Goal: Task Accomplishment & Management: Use online tool/utility

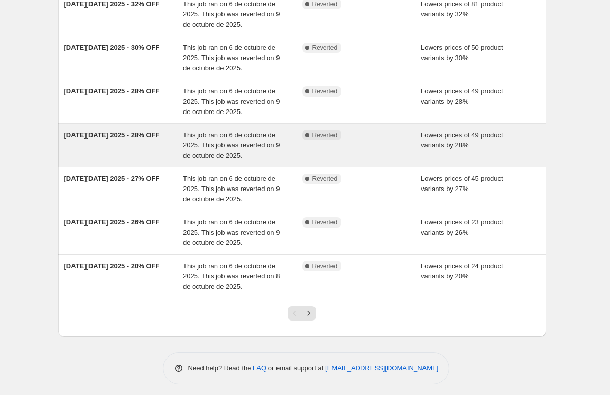
scroll to position [237, 0]
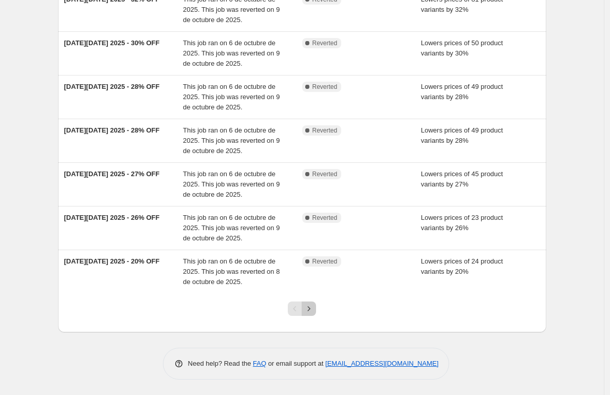
click at [312, 309] on icon "Next" at bounding box center [309, 309] width 10 height 10
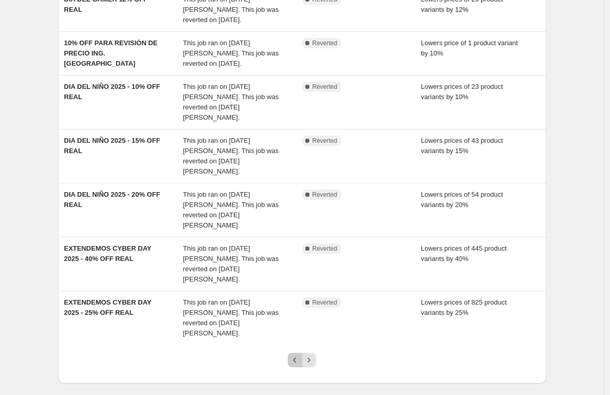
click at [298, 355] on icon "Previous" at bounding box center [295, 360] width 10 height 10
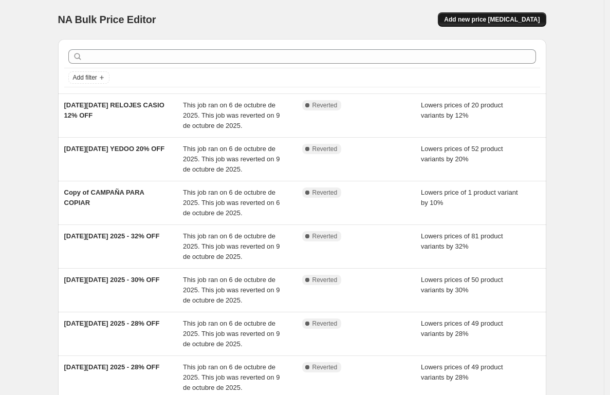
click at [489, 14] on button "Add new price [MEDICAL_DATA]" at bounding box center [492, 19] width 108 height 14
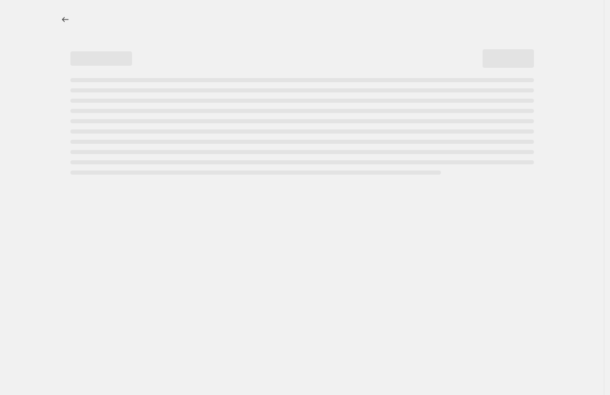
select select "percentage"
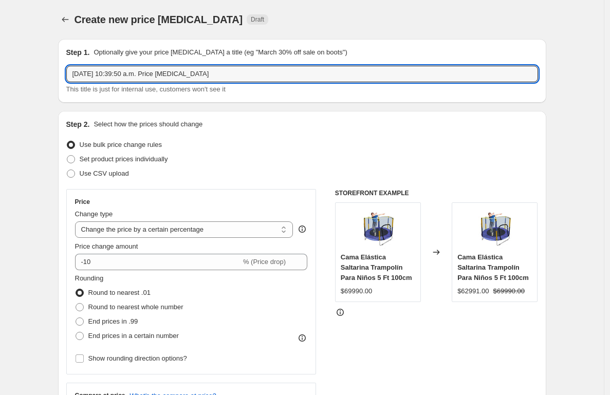
drag, startPoint x: 230, startPoint y: 73, endPoint x: 57, endPoint y: 61, distance: 174.2
type input "DESCUENTO DE PRUEVA"
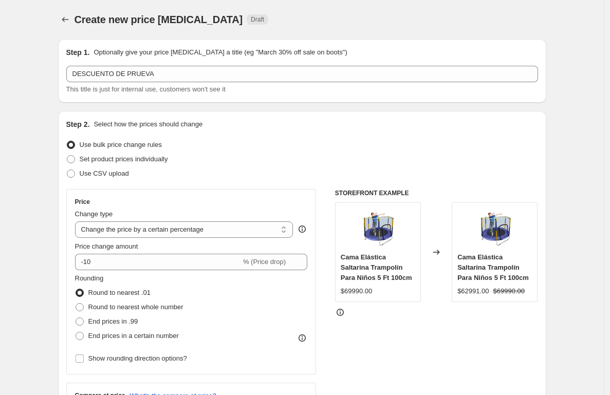
click at [292, 119] on div "Step 2. Select how the prices should change" at bounding box center [302, 124] width 472 height 10
click at [153, 229] on select "Change the price to a certain amount Change the price by a certain amount Chang…" at bounding box center [184, 230] width 218 height 16
click at [126, 229] on select "Change the price to a certain amount Change the price by a certain amount Chang…" at bounding box center [184, 230] width 218 height 16
click at [179, 232] on select "Change the price to a certain amount Change the price by a certain amount Chang…" at bounding box center [184, 230] width 218 height 16
click at [199, 229] on select "Change the price to a certain amount Change the price by a certain amount Chang…" at bounding box center [184, 230] width 218 height 16
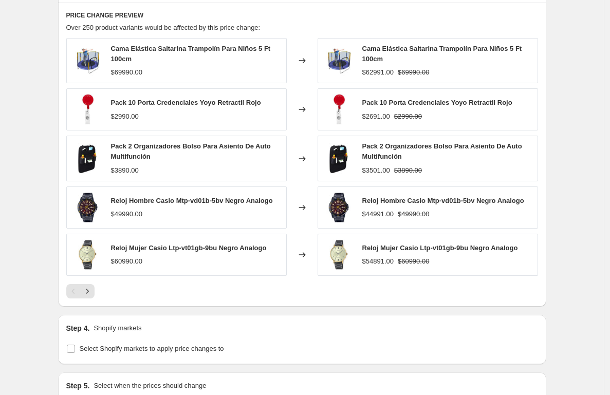
scroll to position [634, 0]
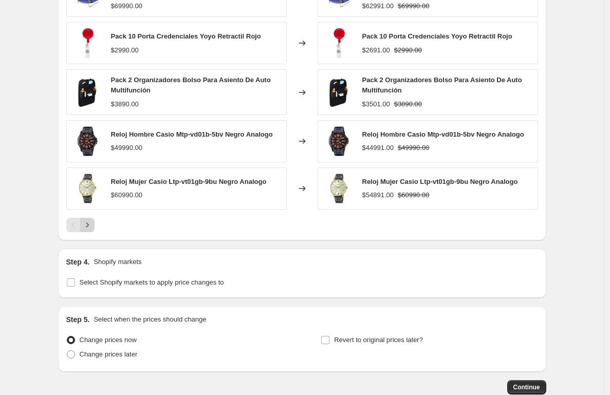
click at [88, 225] on icon "Next" at bounding box center [87, 225] width 3 height 5
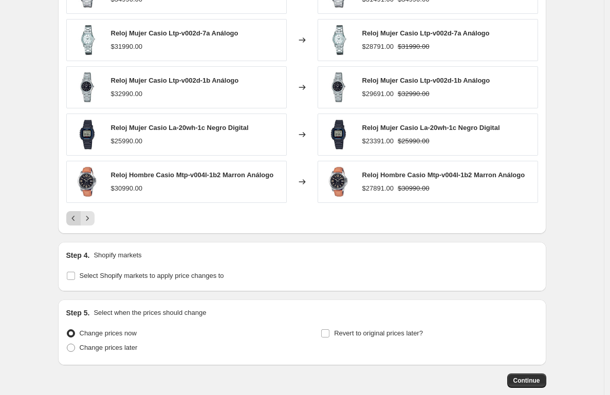
click at [76, 220] on icon "Previous" at bounding box center [73, 218] width 10 height 10
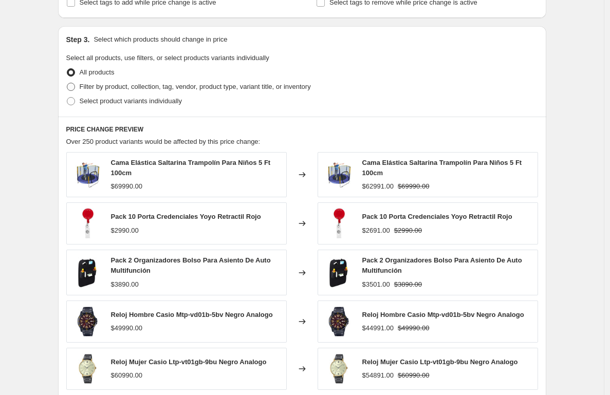
scroll to position [401, 0]
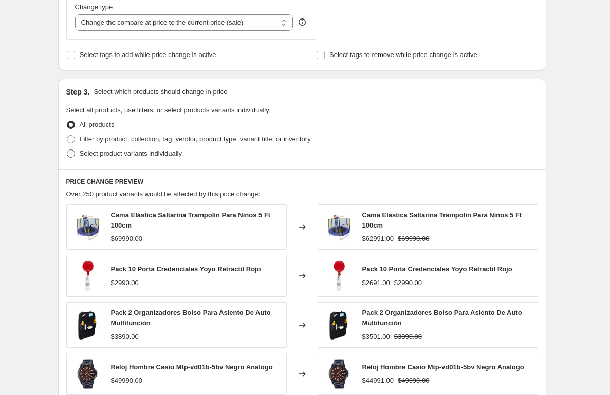
click at [98, 149] on span "Select product variants individually" at bounding box center [131, 154] width 102 height 10
click at [105, 157] on span "Select product variants individually" at bounding box center [131, 154] width 102 height 8
click at [67, 150] on input "Select product variants individually" at bounding box center [67, 150] width 1 height 1
radio input "true"
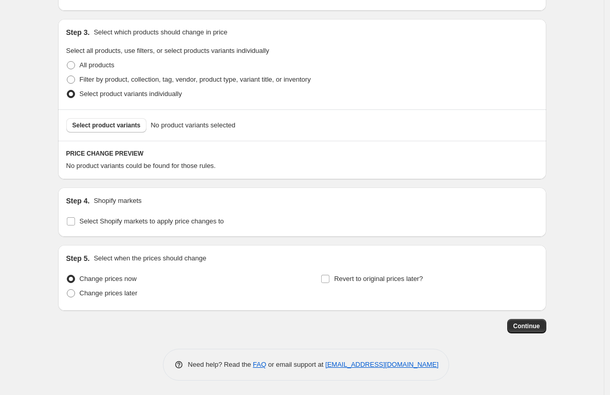
scroll to position [462, 0]
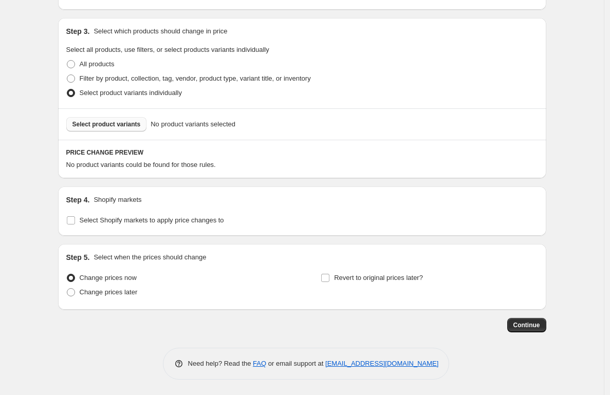
click at [108, 131] on button "Select product variants" at bounding box center [106, 124] width 81 height 14
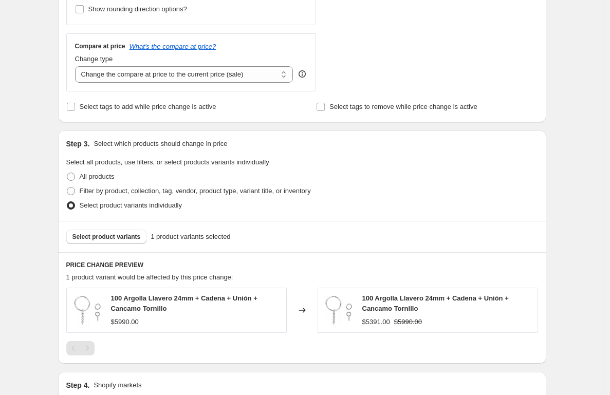
scroll to position [348, 0]
click at [238, 73] on select "Change the compare at price to the current price (sale) Change the compare at p…" at bounding box center [184, 75] width 218 height 16
click at [78, 67] on select "Change the compare at price to the current price (sale) Change the compare at p…" at bounding box center [184, 75] width 218 height 16
click at [210, 75] on select "Change the compare at price to the current price (sale) Change the compare at p…" at bounding box center [184, 75] width 218 height 16
click at [78, 67] on select "Change the compare at price to the current price (sale) Change the compare at p…" at bounding box center [184, 75] width 218 height 16
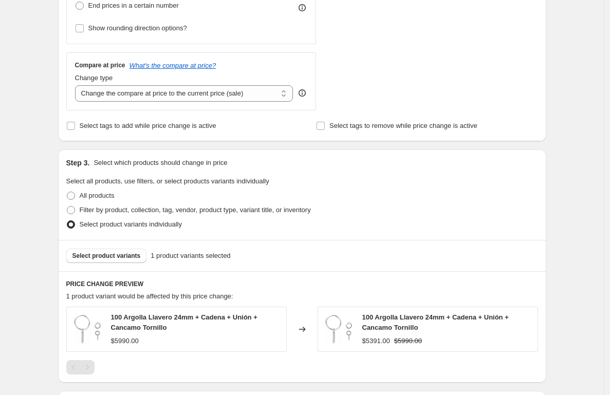
scroll to position [332, 0]
click at [180, 92] on select "Change the compare at price to the current price (sale) Change the compare at p…" at bounding box center [184, 92] width 218 height 16
click at [78, 84] on select "Change the compare at price to the current price (sale) Change the compare at p…" at bounding box center [184, 92] width 218 height 16
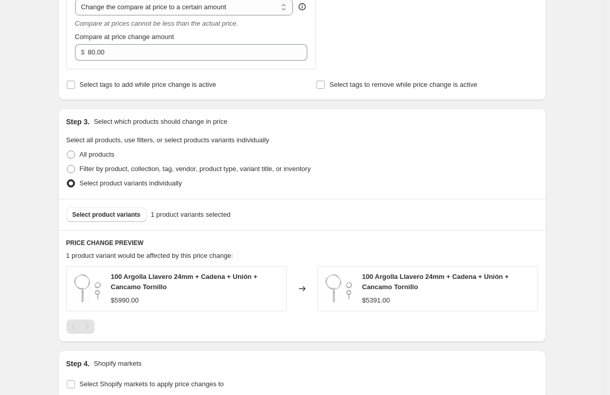
scroll to position [413, 0]
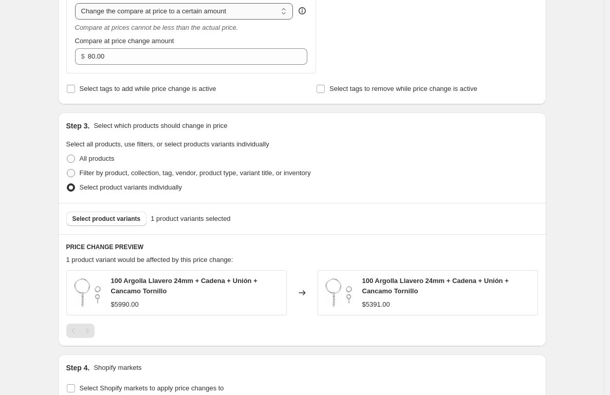
click at [148, 11] on select "Change the compare at price to the current price (sale) Change the compare at p…" at bounding box center [184, 11] width 218 height 16
select select "by"
click at [78, 3] on select "Change the compare at price to the current price (sale) Change the compare at p…" at bounding box center [184, 11] width 218 height 16
type input "-10.00"
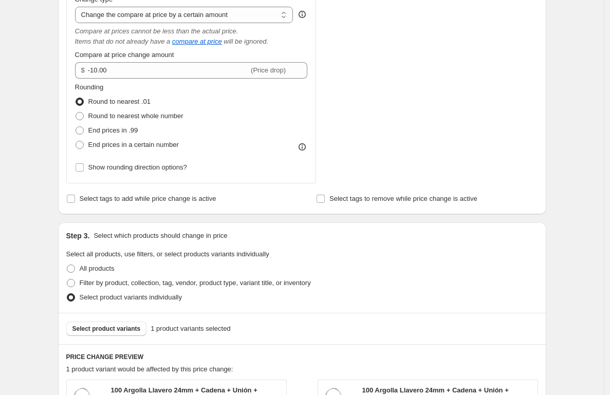
scroll to position [394, 0]
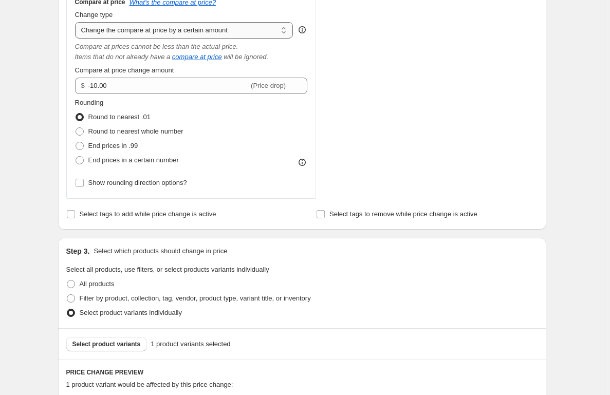
click at [148, 33] on select "Change the compare at price to the current price (sale) Change the compare at p…" at bounding box center [184, 30] width 218 height 16
select select "percentage"
click at [78, 22] on select "Change the compare at price to the current price (sale) Change the compare at p…" at bounding box center [184, 30] width 218 height 16
type input "-15"
click at [110, 145] on span "End prices in .99" at bounding box center [113, 146] width 50 height 8
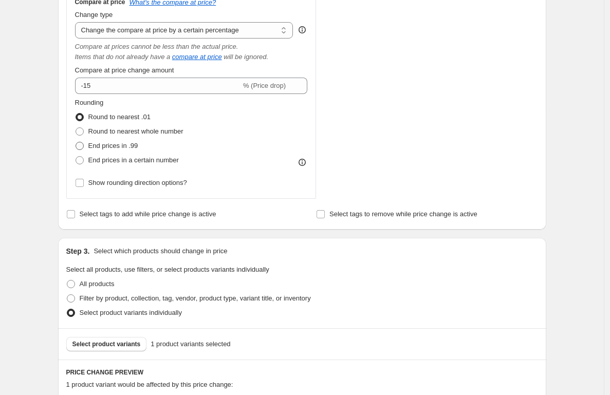
click at [76, 142] on input "End prices in .99" at bounding box center [76, 142] width 1 height 1
radio input "true"
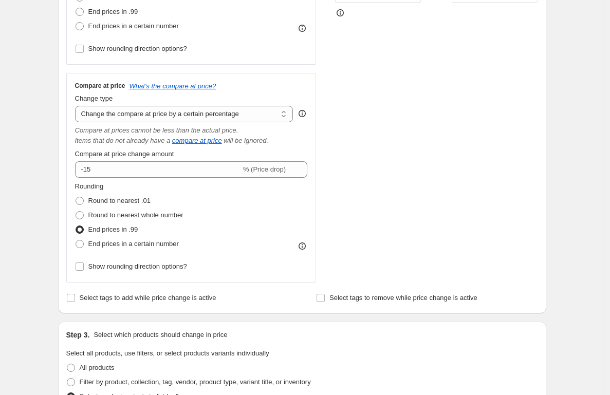
scroll to position [288, 0]
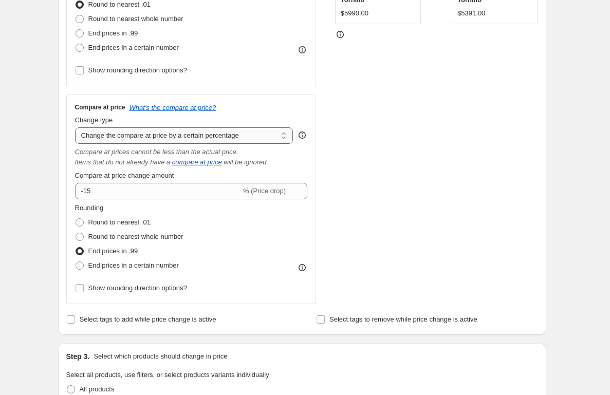
click at [150, 131] on select "Change the compare at price to the current price (sale) Change the compare at p…" at bounding box center [184, 135] width 218 height 16
click at [78, 127] on select "Change the compare at price to the current price (sale) Change the compare at p…" at bounding box center [184, 135] width 218 height 16
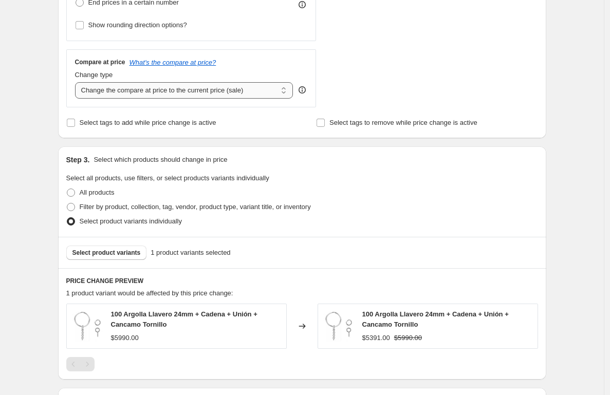
scroll to position [334, 0]
click at [146, 92] on select "Change the compare at price to the current price (sale) Change the compare at p…" at bounding box center [184, 90] width 218 height 16
click at [78, 82] on select "Change the compare at price to the current price (sale) Change the compare at p…" at bounding box center [184, 90] width 218 height 16
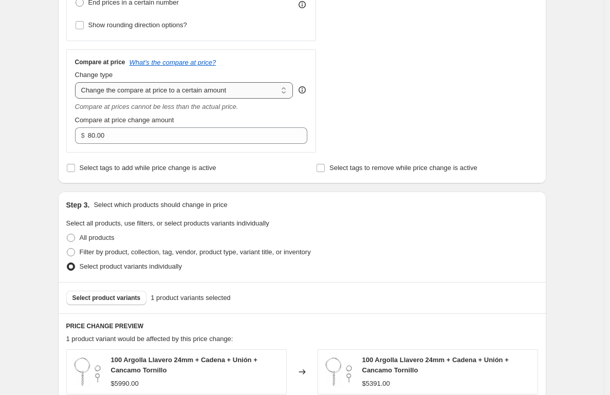
click at [152, 85] on select "Change the compare at price to the current price (sale) Change the compare at p…" at bounding box center [184, 90] width 218 height 16
select select "by"
click at [78, 82] on select "Change the compare at price to the current price (sale) Change the compare at p…" at bounding box center [184, 90] width 218 height 16
type input "-10.00"
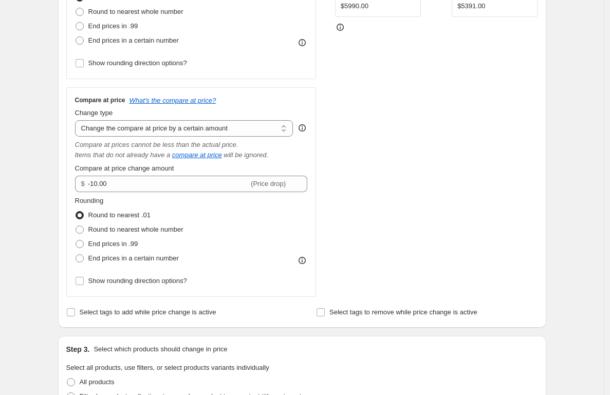
scroll to position [172, 0]
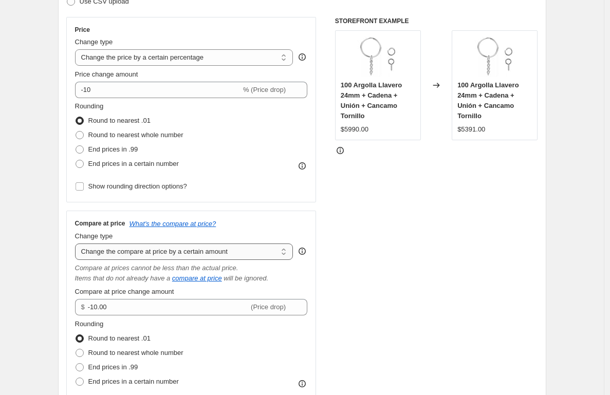
click at [174, 250] on select "Change the compare at price to the current price (sale) Change the compare at p…" at bounding box center [184, 252] width 218 height 16
select select "percentage"
click at [78, 244] on select "Change the compare at price to the current price (sale) Change the compare at p…" at bounding box center [184, 252] width 218 height 16
type input "-15"
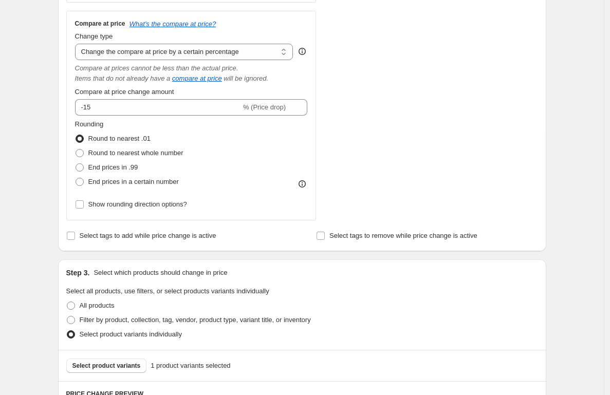
scroll to position [366, 0]
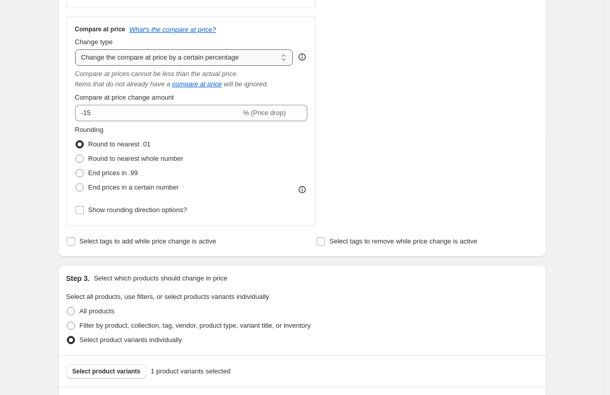
click at [194, 63] on select "Change the compare at price to the current price (sale) Change the compare at p…" at bounding box center [184, 57] width 218 height 16
select select "bp"
click at [78, 49] on select "Change the compare at price to the current price (sale) Change the compare at p…" at bounding box center [184, 57] width 218 height 16
type input "12.00"
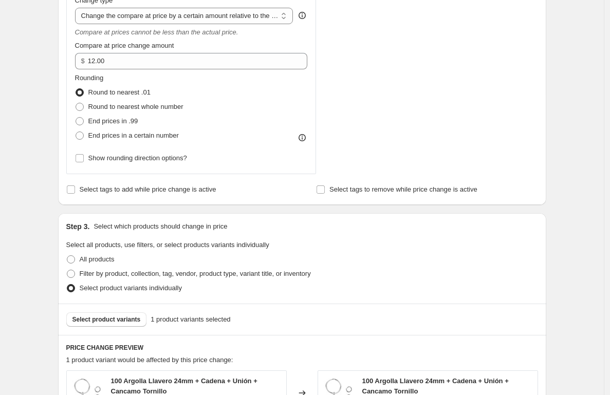
scroll to position [398, 0]
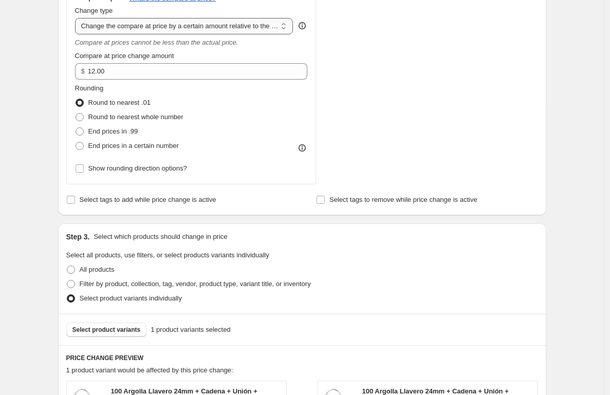
click at [191, 25] on select "Change the compare at price to the current price (sale) Change the compare at p…" at bounding box center [184, 26] width 218 height 16
select select "pp"
click at [78, 18] on select "Change the compare at price to the current price (sale) Change the compare at p…" at bounding box center [184, 26] width 218 height 16
type input "20"
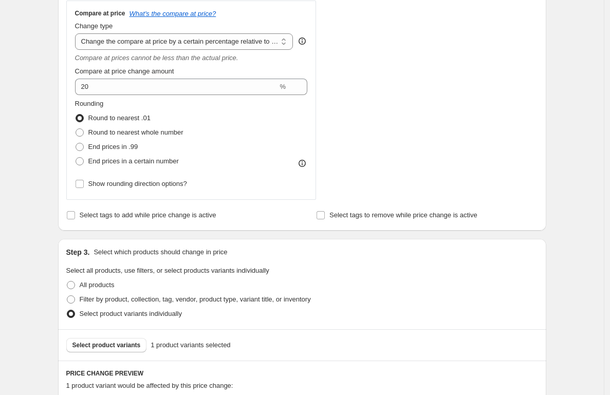
scroll to position [381, 0]
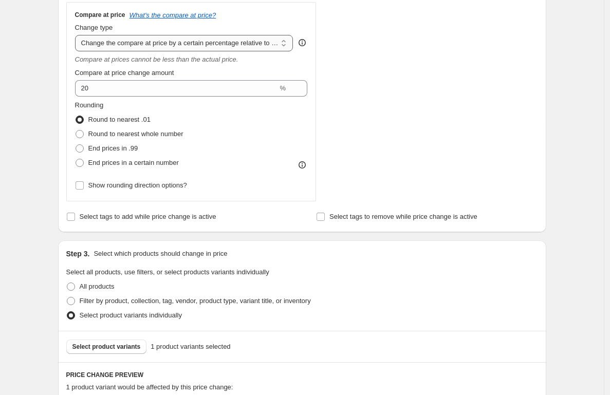
click at [161, 48] on select "Change the compare at price to the current price (sale) Change the compare at p…" at bounding box center [184, 43] width 218 height 16
click at [78, 35] on select "Change the compare at price to the current price (sale) Change the compare at p…" at bounding box center [184, 43] width 218 height 16
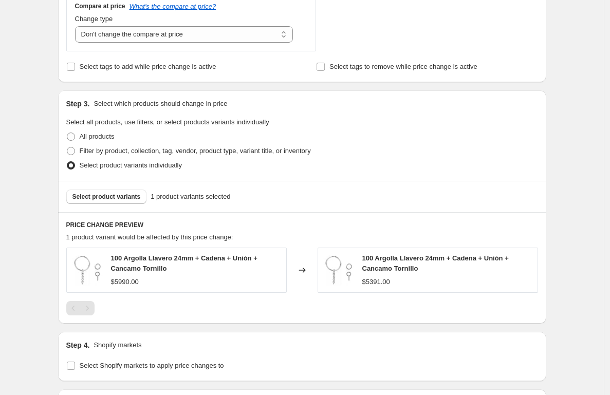
scroll to position [378, 0]
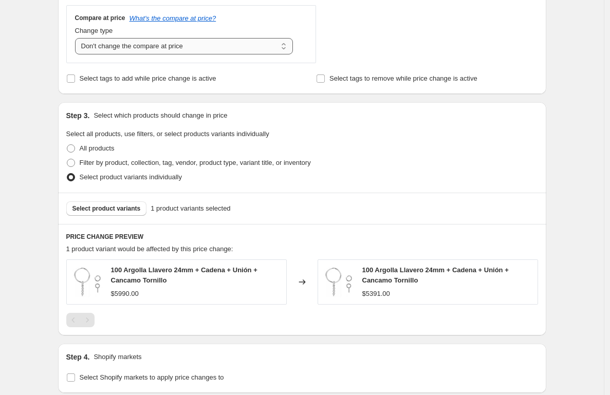
click at [142, 46] on select "Change the compare at price to the current price (sale) Change the compare at p…" at bounding box center [184, 46] width 218 height 16
click at [78, 38] on select "Change the compare at price to the current price (sale) Change the compare at p…" at bounding box center [184, 46] width 218 height 16
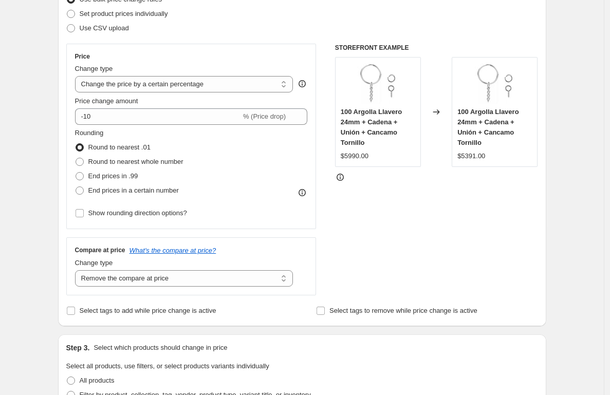
scroll to position [143, 0]
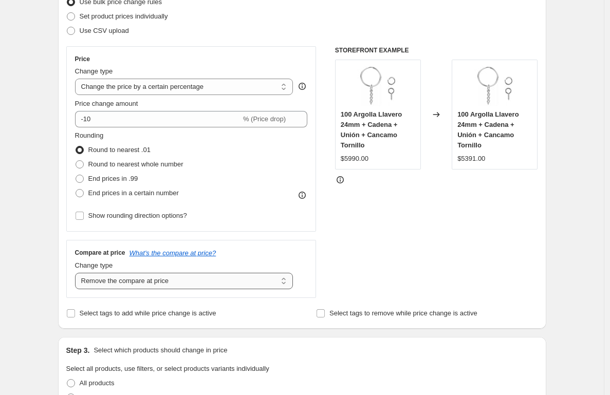
click at [177, 280] on select "Change the compare at price to the current price (sale) Change the compare at p…" at bounding box center [184, 281] width 218 height 16
select select "ep"
click at [78, 273] on select "Change the compare at price to the current price (sale) Change the compare at p…" at bounding box center [184, 281] width 218 height 16
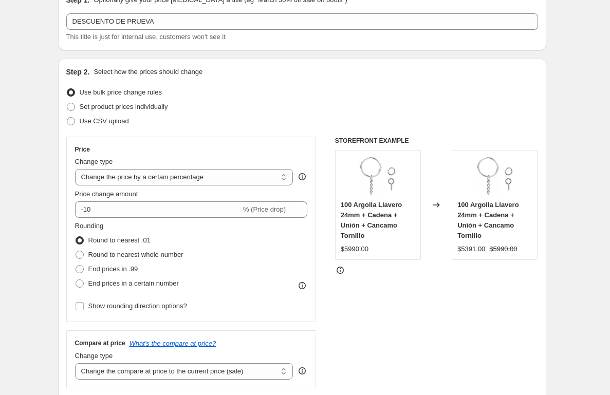
scroll to position [35, 0]
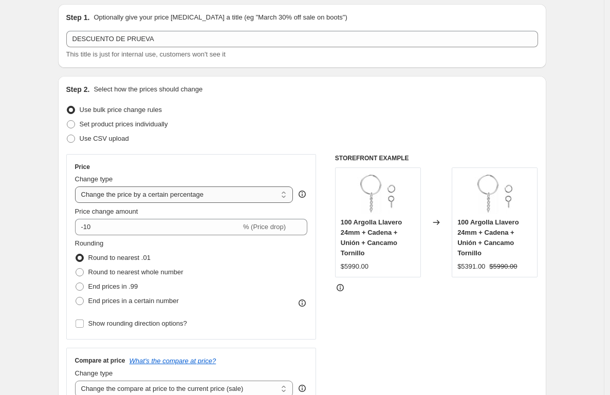
click at [239, 193] on select "Change the price to a certain amount Change the price by a certain amount Chang…" at bounding box center [184, 195] width 218 height 16
select select "to"
click at [78, 187] on select "Change the price to a certain amount Change the price by a certain amount Chang…" at bounding box center [184, 195] width 218 height 16
type input "80.00"
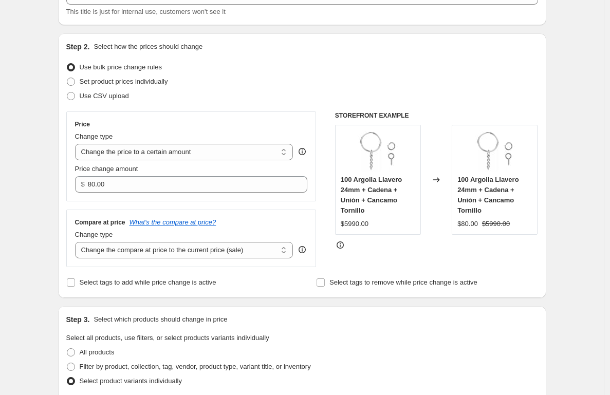
scroll to position [84, 0]
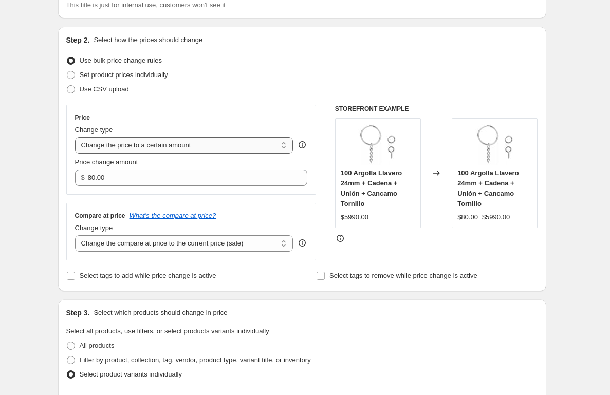
click at [150, 146] on select "Change the price to a certain amount Change the price by a certain amount Chang…" at bounding box center [184, 145] width 218 height 16
select select "by"
click at [78, 137] on select "Change the price to a certain amount Change the price by a certain amount Chang…" at bounding box center [184, 145] width 218 height 16
type input "-10.00"
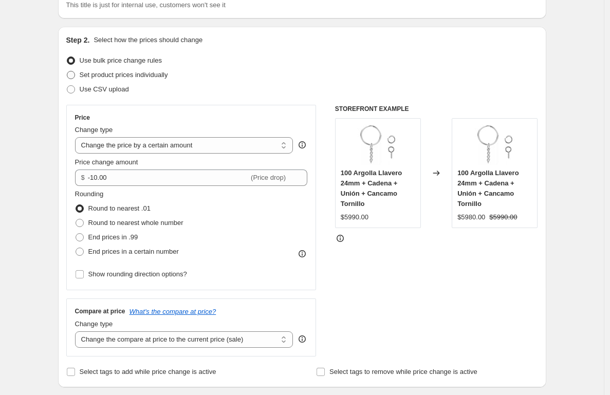
click at [81, 76] on label "Set product prices individually" at bounding box center [117, 75] width 102 height 14
click at [67, 71] on input "Set product prices individually" at bounding box center [67, 71] width 1 height 1
radio input "true"
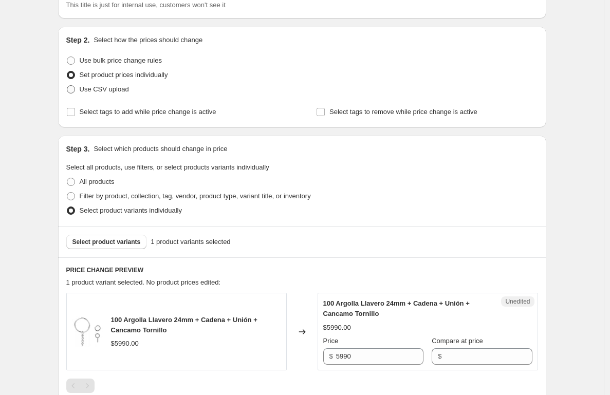
click at [89, 86] on span "Use CSV upload" at bounding box center [104, 89] width 49 height 8
click at [67, 86] on input "Use CSV upload" at bounding box center [67, 85] width 1 height 1
radio input "true"
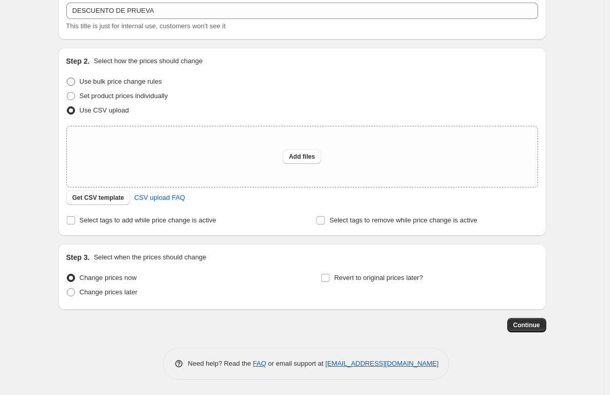
click at [84, 83] on span "Use bulk price change rules" at bounding box center [121, 82] width 82 height 8
click at [67, 78] on input "Use bulk price change rules" at bounding box center [67, 78] width 1 height 1
radio input "true"
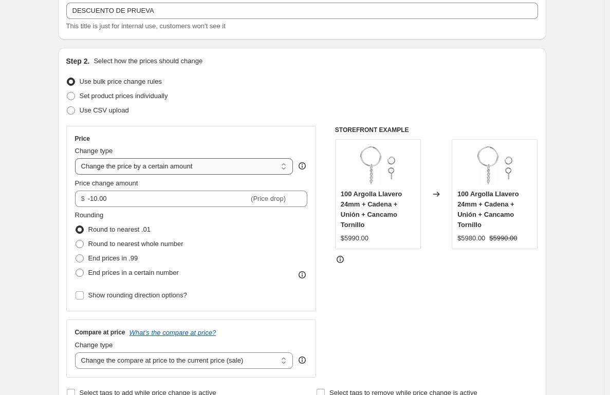
click at [209, 167] on select "Change the price to a certain amount Change the price by a certain amount Chang…" at bounding box center [184, 166] width 218 height 16
select select "to"
click at [78, 158] on select "Change the price to a certain amount Change the price by a certain amount Chang…" at bounding box center [184, 166] width 218 height 16
type input "80.00"
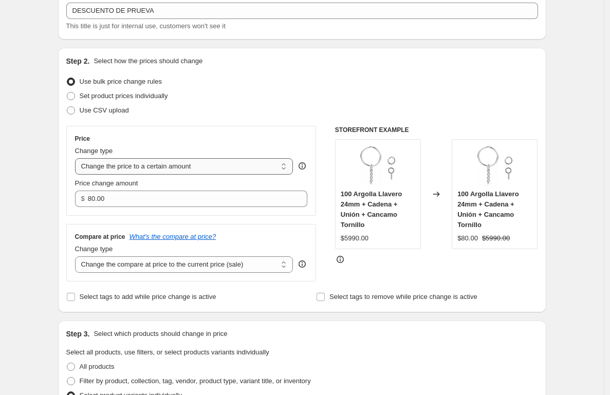
click at [176, 167] on select "Change the price to a certain amount Change the price by a certain amount Chang…" at bounding box center [184, 166] width 218 height 16
select select "by"
click at [78, 158] on select "Change the price to a certain amount Change the price by a certain amount Chang…" at bounding box center [184, 166] width 218 height 16
type input "-10.00"
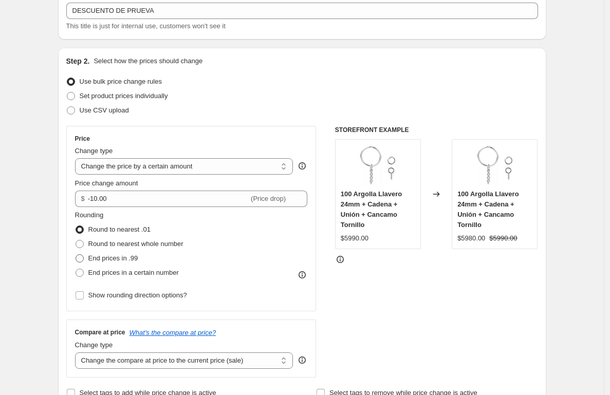
click at [118, 256] on span "End prices in .99" at bounding box center [113, 258] width 50 height 8
click at [76, 255] on input "End prices in .99" at bounding box center [76, 254] width 1 height 1
radio input "true"
click at [128, 170] on select "Change the price to a certain amount Change the price by a certain amount Chang…" at bounding box center [184, 166] width 218 height 16
select select "to"
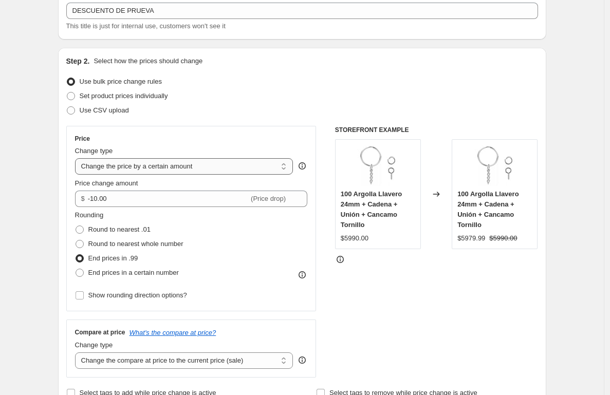
click at [78, 158] on select "Change the price to a certain amount Change the price by a certain amount Chang…" at bounding box center [184, 166] width 218 height 16
type input "80.00"
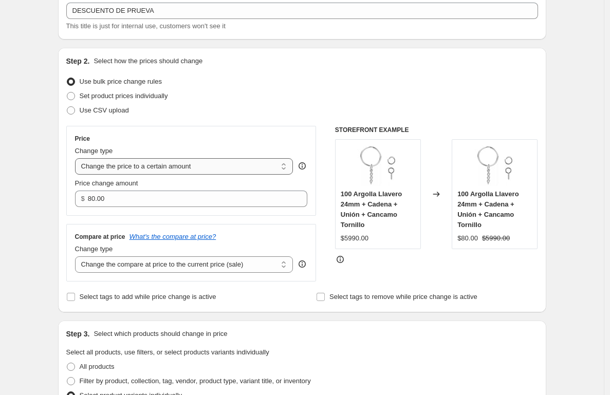
click at [134, 168] on select "Change the price to a certain amount Change the price by a certain amount Chang…" at bounding box center [184, 166] width 218 height 16
select select "by"
click at [78, 158] on select "Change the price to a certain amount Change the price by a certain amount Chang…" at bounding box center [184, 166] width 218 height 16
type input "-10.00"
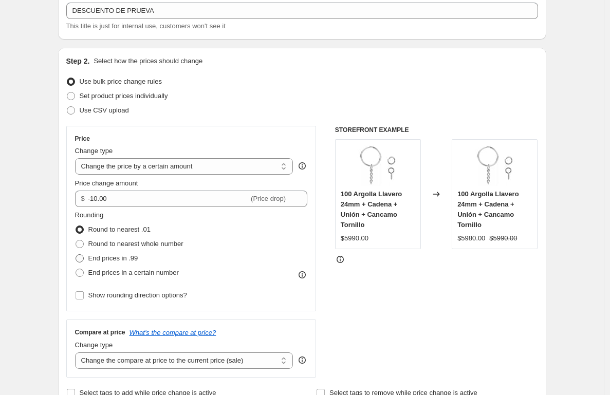
click at [125, 259] on span "End prices in .99" at bounding box center [113, 258] width 50 height 8
click at [76, 255] on input "End prices in .99" at bounding box center [76, 254] width 1 height 1
radio input "true"
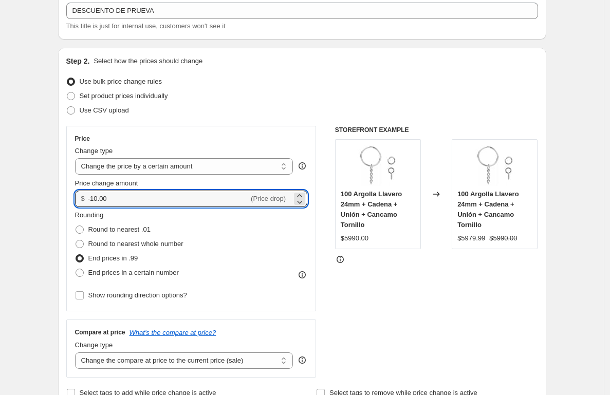
drag, startPoint x: 141, startPoint y: 199, endPoint x: 36, endPoint y: 194, distance: 105.0
click at [36, 194] on div "Create new price [MEDICAL_DATA]. This page is ready Create new price [MEDICAL_D…" at bounding box center [302, 402] width 604 height 930
type input "-10.00"
click at [390, 288] on div "STOREFRONT EXAMPLE 100 Argolla Llavero 24mm + Cadena + Unión + Cancamo Tornillo…" at bounding box center [436, 252] width 203 height 252
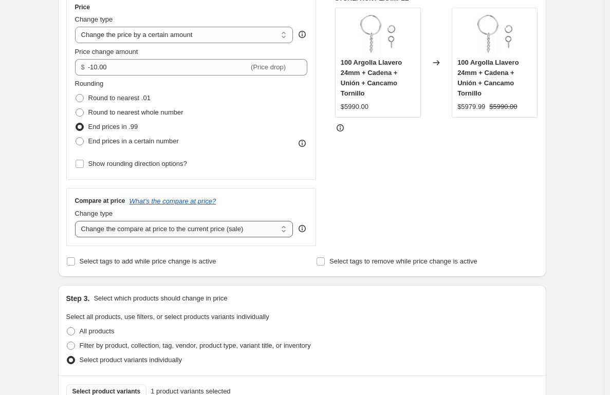
scroll to position [203, 0]
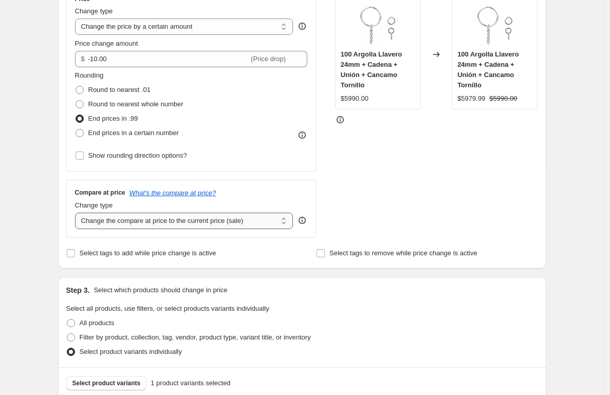
click at [190, 222] on select "Change the compare at price to the current price (sale) Change the compare at p…" at bounding box center [184, 221] width 218 height 16
click at [78, 213] on select "Change the compare at price to the current price (sale) Change the compare at p…" at bounding box center [184, 221] width 218 height 16
click at [149, 215] on select "Change the compare at price to the current price (sale) Change the compare at p…" at bounding box center [184, 221] width 218 height 16
click at [78, 213] on select "Change the compare at price to the current price (sale) Change the compare at p…" at bounding box center [184, 221] width 218 height 16
click at [153, 202] on div "Change type" at bounding box center [184, 205] width 218 height 10
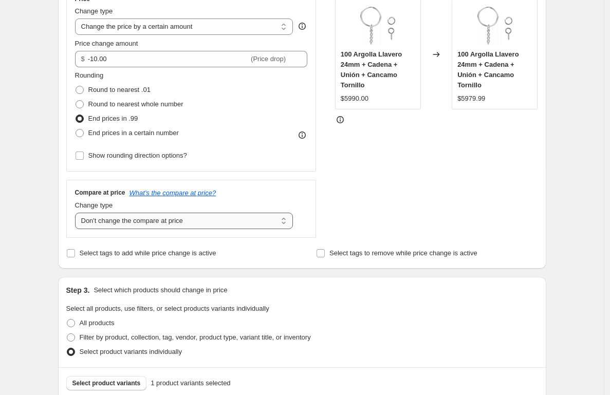
click at [153, 214] on select "Change the compare at price to the current price (sale) Change the compare at p…" at bounding box center [184, 221] width 218 height 16
select select "ep"
click at [78, 213] on select "Change the compare at price to the current price (sale) Change the compare at p…" at bounding box center [184, 221] width 218 height 16
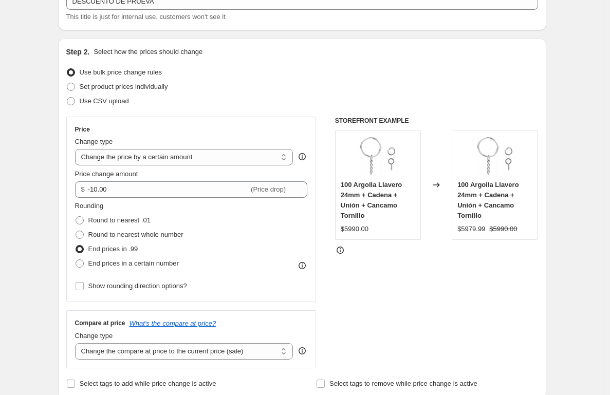
scroll to position [69, 0]
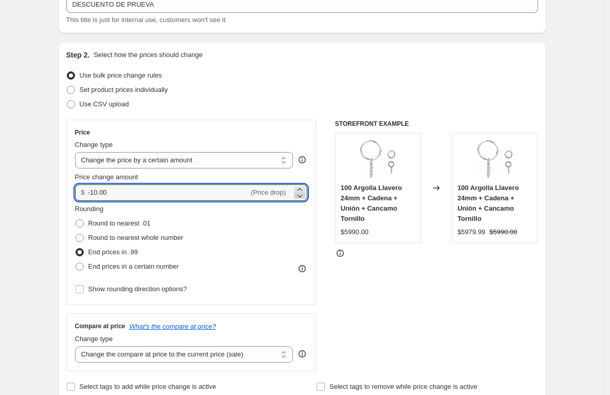
click at [304, 191] on icon at bounding box center [300, 196] width 10 height 10
click at [303, 196] on icon at bounding box center [300, 196] width 10 height 10
click at [308, 193] on div "$ -10.02 (Price drop)" at bounding box center [191, 193] width 233 height 16
click at [305, 194] on div at bounding box center [299, 196] width 11 height 6
click at [305, 194] on icon at bounding box center [300, 196] width 10 height 10
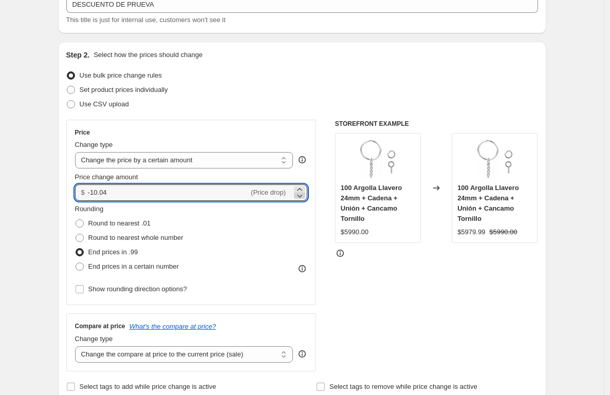
click at [305, 192] on icon at bounding box center [300, 196] width 10 height 10
click at [304, 189] on icon at bounding box center [300, 190] width 10 height 10
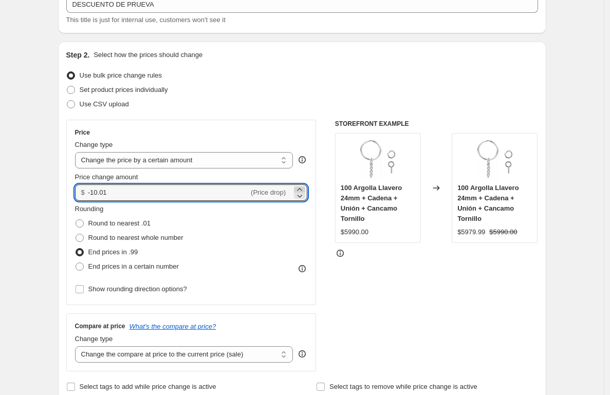
click at [304, 189] on icon at bounding box center [300, 190] width 10 height 10
type input "-10.00"
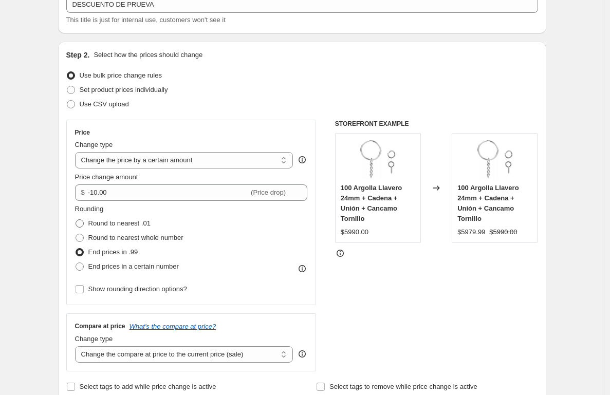
click at [107, 222] on span "Round to nearest .01" at bounding box center [119, 223] width 62 height 8
click at [76, 220] on input "Round to nearest .01" at bounding box center [76, 219] width 1 height 1
radio input "true"
click at [126, 290] on span "Show rounding direction options?" at bounding box center [137, 289] width 99 height 8
click at [84, 290] on input "Show rounding direction options?" at bounding box center [80, 289] width 8 height 8
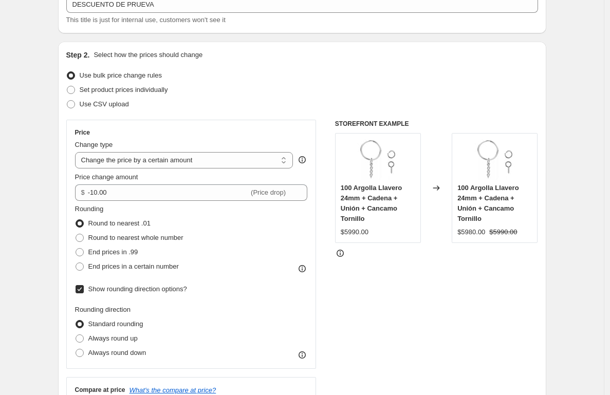
click at [81, 290] on input "Show rounding direction options?" at bounding box center [80, 289] width 8 height 8
checkbox input "false"
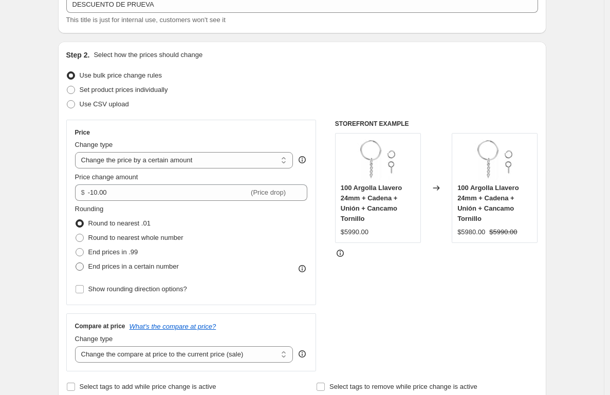
click at [81, 268] on span at bounding box center [80, 267] width 8 height 8
click at [76, 263] on input "End prices in a certain number" at bounding box center [76, 263] width 1 height 1
radio input "true"
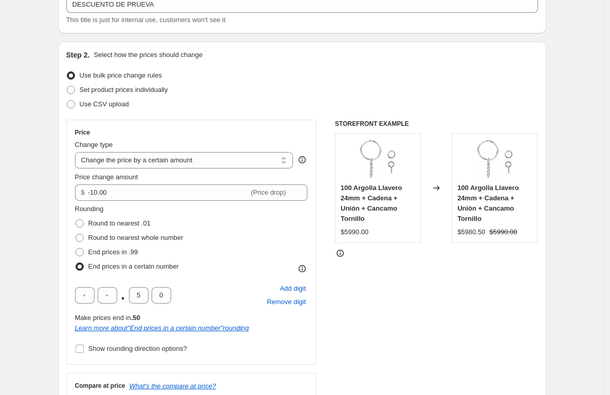
click at [82, 266] on span at bounding box center [80, 267] width 8 height 8
click at [76, 263] on input "End prices in a certain number" at bounding box center [76, 263] width 1 height 1
click at [82, 224] on span at bounding box center [80, 223] width 8 height 8
click at [76, 220] on input "Round to nearest .01" at bounding box center [76, 219] width 1 height 1
radio input "true"
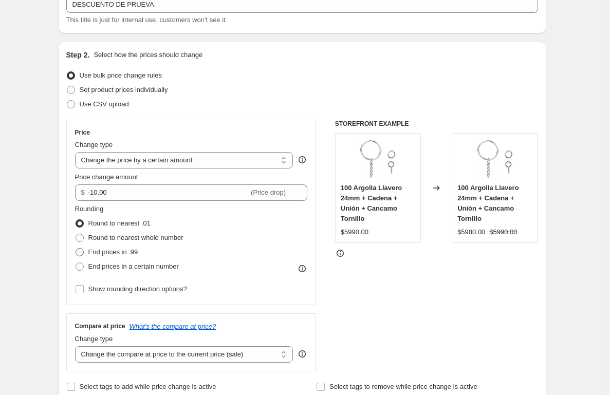
click at [84, 252] on span at bounding box center [80, 252] width 8 height 8
click at [76, 249] on input "End prices in .99" at bounding box center [76, 248] width 1 height 1
radio input "true"
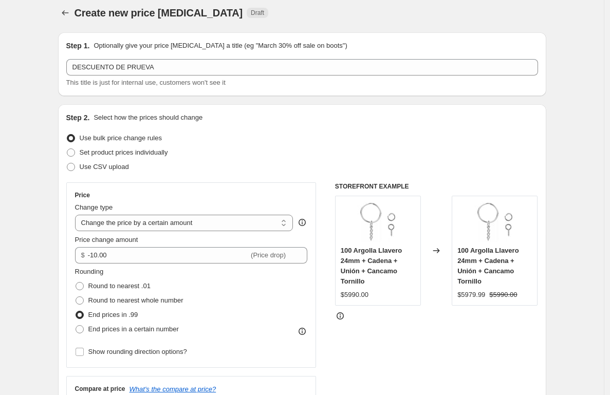
scroll to position [0, 0]
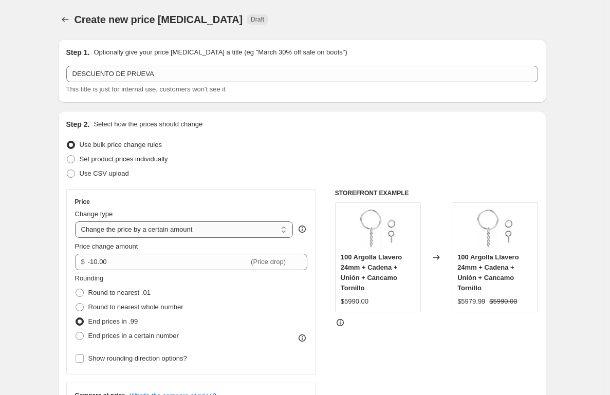
click at [161, 228] on select "Change the price to a certain amount Change the price by a certain amount Chang…" at bounding box center [184, 230] width 218 height 16
select select "percentage"
click at [78, 222] on select "Change the price to a certain amount Change the price by a certain amount Chang…" at bounding box center [184, 230] width 218 height 16
type input "-15"
click at [198, 235] on select "Change the price to a certain amount Change the price by a certain amount Chang…" at bounding box center [184, 230] width 218 height 16
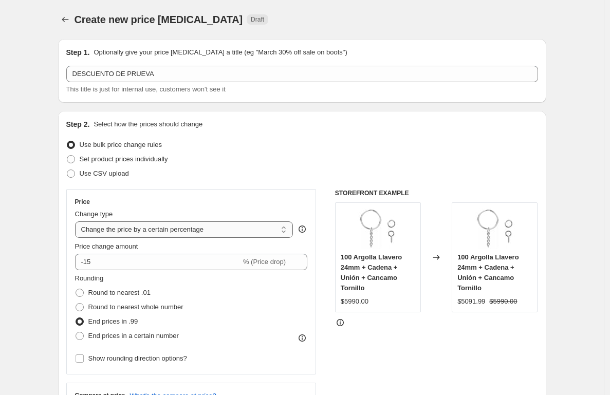
select select "to"
click at [78, 222] on select "Change the price to a certain amount Change the price by a certain amount Chang…" at bounding box center [184, 230] width 218 height 16
type input "80.00"
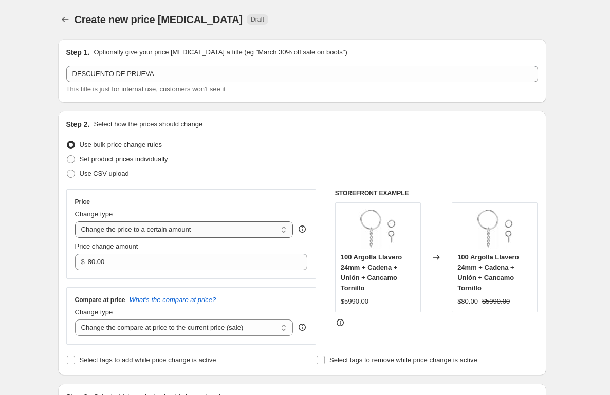
click at [168, 224] on select "Change the price to a certain amount Change the price by a certain amount Chang…" at bounding box center [184, 230] width 218 height 16
select select "percentage"
click at [78, 222] on select "Change the price to a certain amount Change the price by a certain amount Chang…" at bounding box center [184, 230] width 218 height 16
type input "-15"
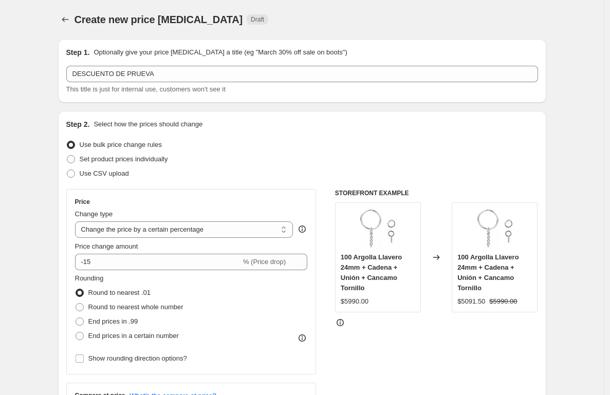
click at [310, 168] on div "Use CSV upload" at bounding box center [302, 174] width 472 height 14
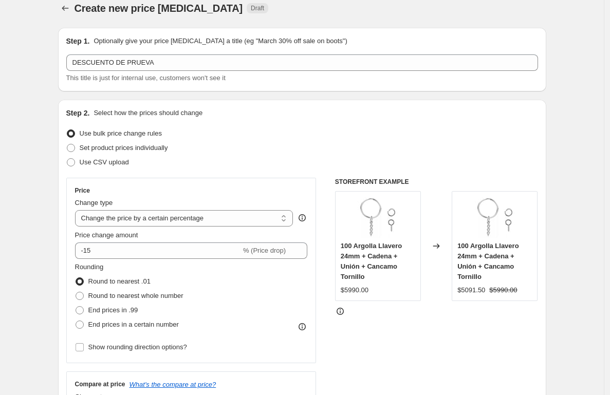
scroll to position [165, 0]
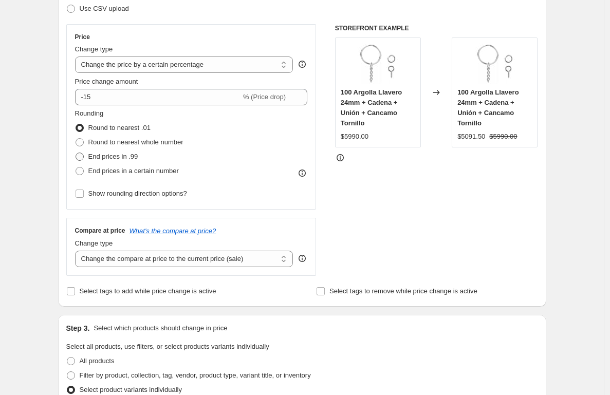
click at [125, 157] on span "End prices in .99" at bounding box center [113, 157] width 50 height 8
click at [76, 153] on input "End prices in .99" at bounding box center [76, 153] width 1 height 1
radio input "true"
click at [124, 127] on span "Round to nearest .01" at bounding box center [119, 128] width 62 height 8
click at [76, 124] on input "Round to nearest .01" at bounding box center [76, 124] width 1 height 1
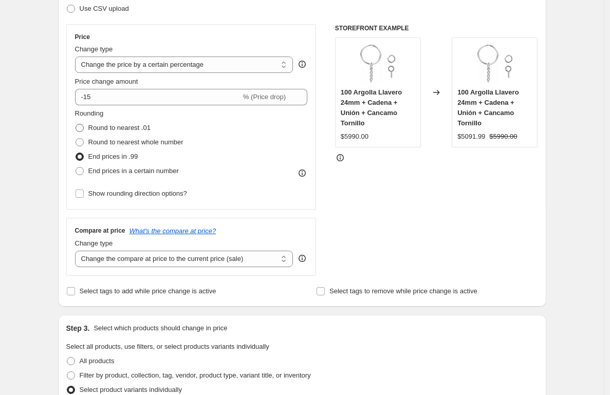
radio input "true"
click at [83, 172] on span at bounding box center [80, 171] width 8 height 8
click at [76, 168] on input "End prices in a certain number" at bounding box center [76, 167] width 1 height 1
radio input "true"
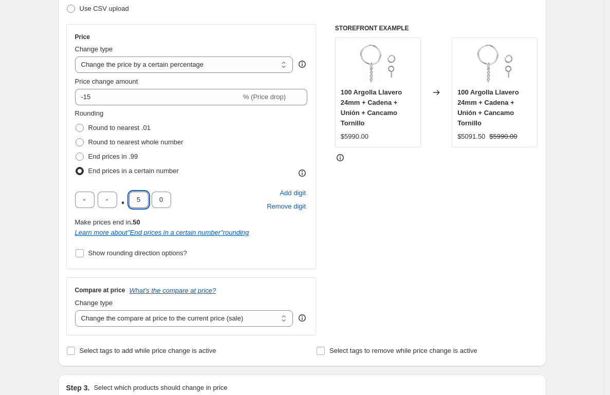
click at [139, 198] on input "5" at bounding box center [139, 200] width 20 height 16
click at [414, 231] on div "STOREFRONT EXAMPLE 100 Argolla Llavero 24mm + Cadena + Unión + Cancamo Tornillo…" at bounding box center [436, 179] width 203 height 311
click at [143, 200] on input "0" at bounding box center [139, 200] width 20 height 16
type input "0"
drag, startPoint x: 156, startPoint y: 200, endPoint x: 168, endPoint y: 203, distance: 11.5
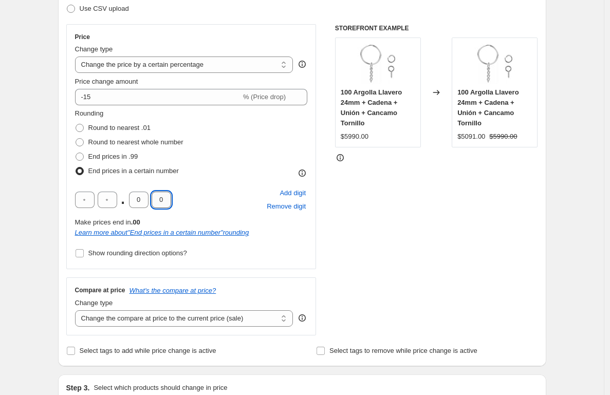
click at [162, 202] on input "0" at bounding box center [162, 200] width 20 height 16
click at [166, 200] on input "0" at bounding box center [162, 200] width 20 height 16
click at [144, 200] on input "0" at bounding box center [139, 200] width 20 height 16
click at [365, 225] on div "STOREFRONT EXAMPLE 100 Argolla Llavero 24mm + Cadena + Unión + Cancamo Tornillo…" at bounding box center [436, 179] width 203 height 311
click at [145, 201] on input "text" at bounding box center [139, 200] width 20 height 16
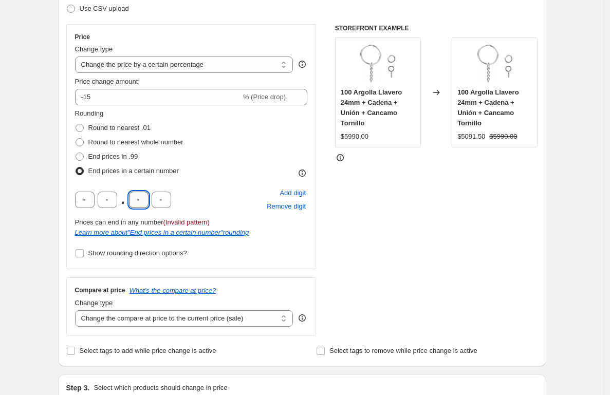
click at [145, 201] on input "text" at bounding box center [139, 200] width 20 height 16
type input "9"
click at [203, 206] on div ". 9 9 Add digit Remove digit" at bounding box center [191, 200] width 233 height 27
click at [113, 155] on span "End prices in .99" at bounding box center [113, 157] width 50 height 8
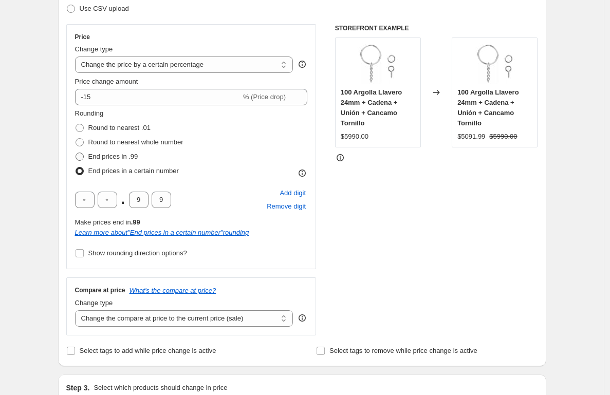
click at [76, 153] on input "End prices in .99" at bounding box center [76, 153] width 1 height 1
radio input "true"
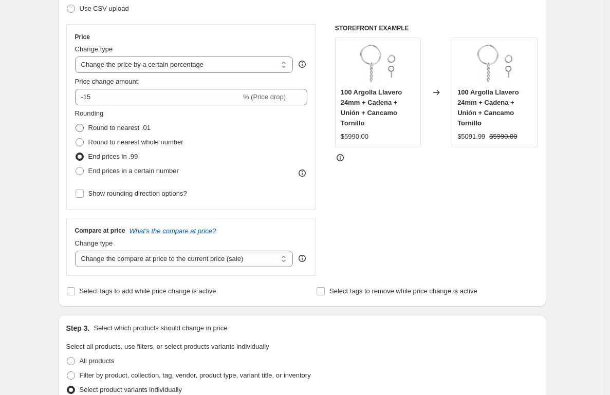
click at [107, 131] on span "Round to nearest .01" at bounding box center [119, 128] width 62 height 8
click at [76, 124] on input "Round to nearest .01" at bounding box center [76, 124] width 1 height 1
radio input "true"
click at [252, 253] on select "Change the compare at price to the current price (sale) Change the compare at p…" at bounding box center [184, 259] width 218 height 16
click at [78, 251] on select "Change the compare at price to the current price (sale) Change the compare at p…" at bounding box center [184, 259] width 218 height 16
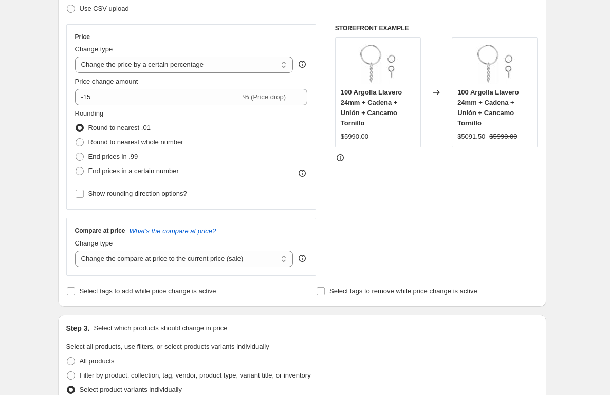
click at [358, 204] on div "STOREFRONT EXAMPLE 100 Argolla Llavero 24mm + Cadena + Unión + Cancamo Tornillo…" at bounding box center [436, 150] width 203 height 252
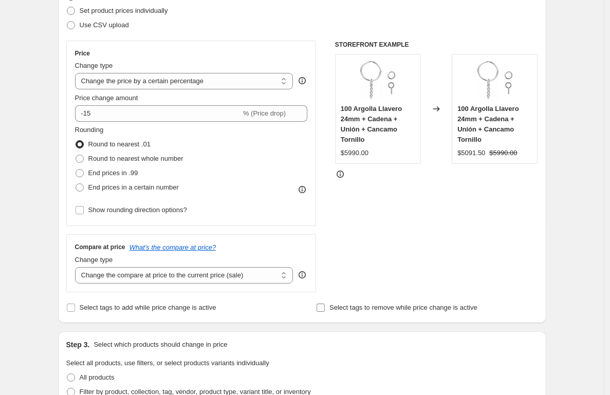
scroll to position [30, 0]
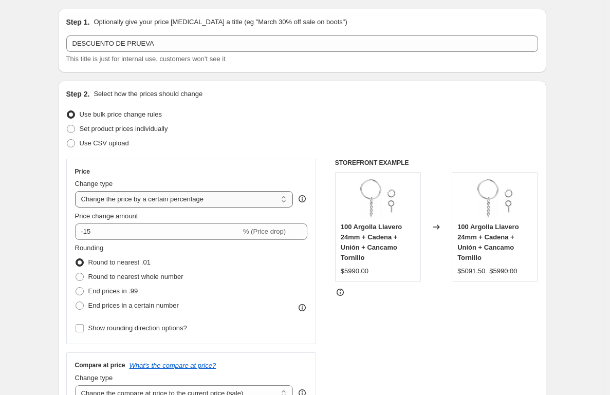
click at [233, 203] on select "Change the price to a certain amount Change the price by a certain amount Chang…" at bounding box center [184, 199] width 218 height 16
click at [78, 191] on select "Change the price to a certain amount Change the price by a certain amount Chang…" at bounding box center [184, 199] width 218 height 16
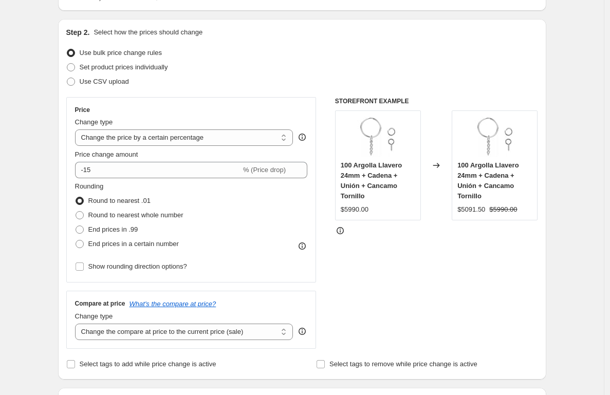
scroll to position [240, 0]
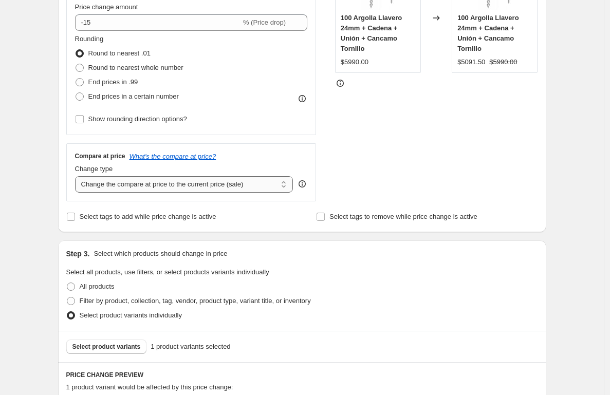
click at [146, 181] on select "Change the compare at price to the current price (sale) Change the compare at p…" at bounding box center [184, 184] width 218 height 16
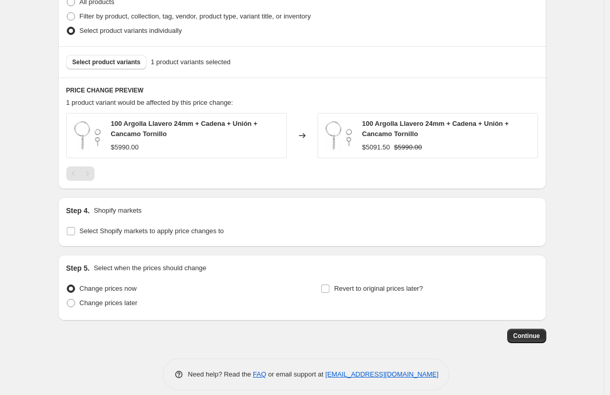
scroll to position [535, 0]
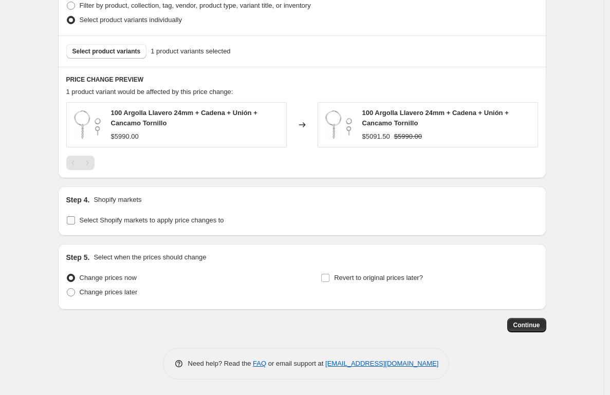
click at [91, 219] on span "Select Shopify markets to apply price changes to" at bounding box center [152, 220] width 144 height 8
click at [75, 219] on input "Select Shopify markets to apply price changes to" at bounding box center [71, 220] width 8 height 8
checkbox input "true"
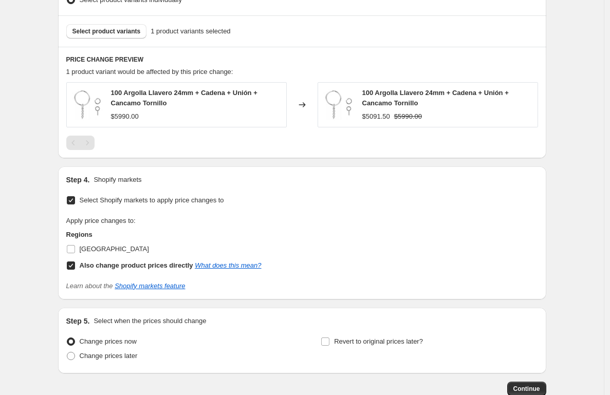
scroll to position [556, 0]
click at [82, 247] on span "[GEOGRAPHIC_DATA]" at bounding box center [114, 249] width 69 height 8
click at [75, 247] on input "[GEOGRAPHIC_DATA]" at bounding box center [71, 249] width 8 height 8
checkbox input "true"
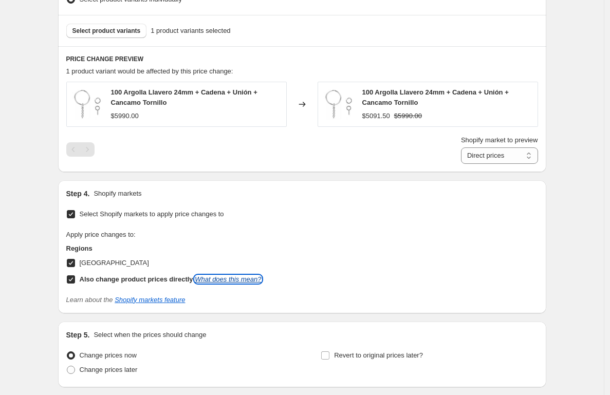
click at [253, 278] on link "What does this mean?" at bounding box center [228, 279] width 66 height 8
click at [73, 280] on input "Also change product prices directly What does this mean?" at bounding box center [71, 279] width 8 height 8
checkbox input "false"
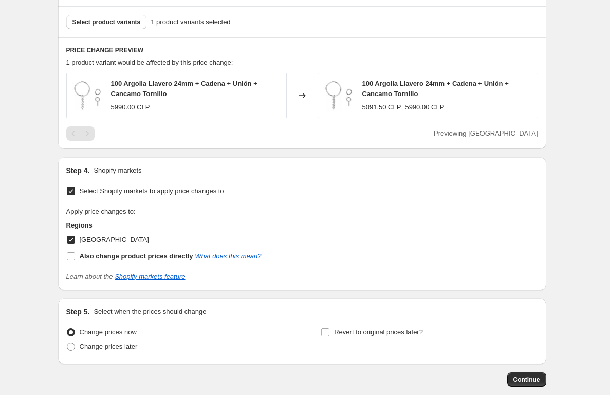
scroll to position [565, 0]
click at [111, 344] on span "Change prices later" at bounding box center [109, 346] width 58 height 8
click at [67, 343] on input "Change prices later" at bounding box center [67, 342] width 1 height 1
radio input "true"
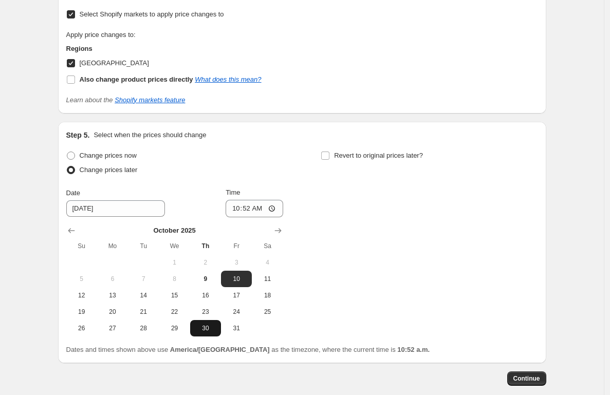
scroll to position [759, 0]
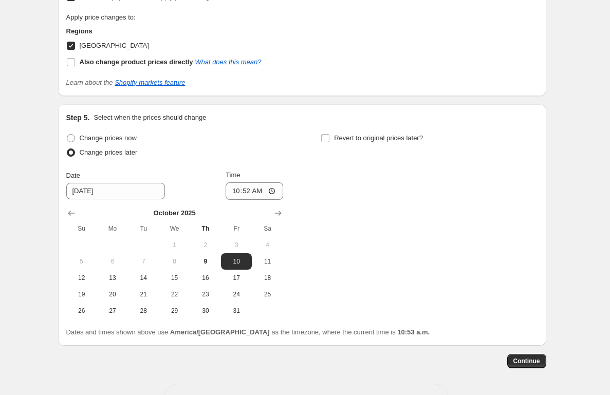
click at [179, 263] on span "8" at bounding box center [174, 261] width 23 height 8
click at [329, 134] on input "Revert to original prices later?" at bounding box center [325, 138] width 8 height 8
checkbox input "true"
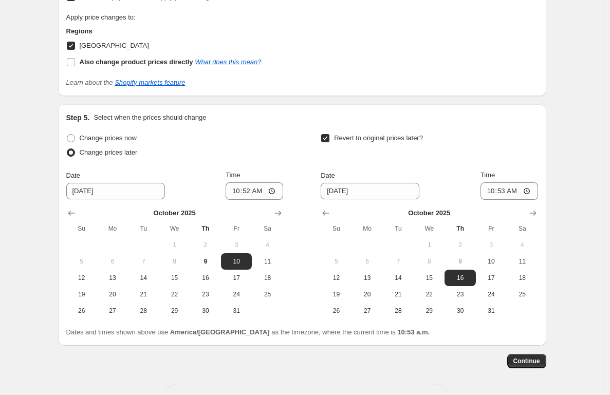
click at [181, 259] on span "8" at bounding box center [174, 261] width 23 height 8
click at [181, 260] on span "8" at bounding box center [174, 261] width 23 height 8
click at [251, 186] on input "10:52" at bounding box center [255, 190] width 58 height 17
type input "12:52"
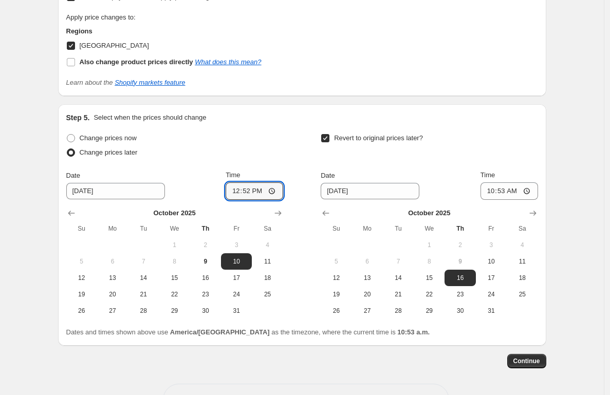
click at [279, 162] on div "Change prices now Change prices later Date [DATE] Time 12:52 [DATE] Su Mo Tu We…" at bounding box center [174, 225] width 217 height 188
click at [175, 262] on span "8" at bounding box center [174, 261] width 23 height 8
click at [175, 261] on span "8" at bounding box center [174, 261] width 23 height 8
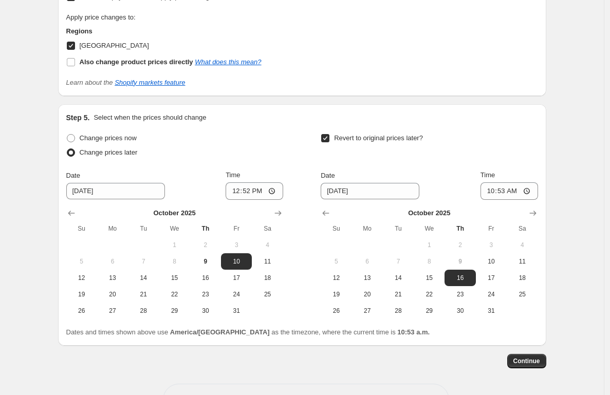
click at [249, 156] on div "Change prices later" at bounding box center [174, 152] width 217 height 14
click at [72, 138] on span at bounding box center [71, 138] width 8 height 8
click at [67, 135] on input "Change prices now" at bounding box center [67, 134] width 1 height 1
radio input "true"
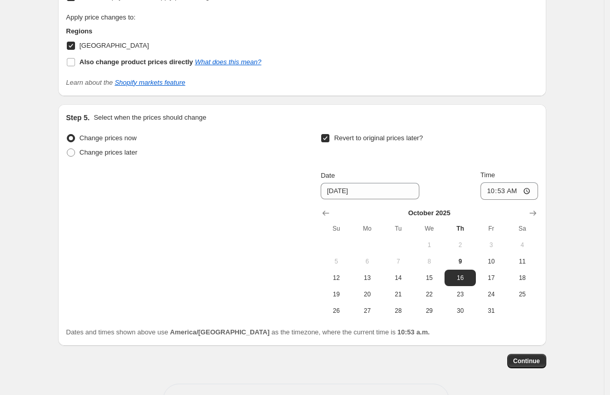
click at [326, 140] on input "Revert to original prices later?" at bounding box center [325, 138] width 8 height 8
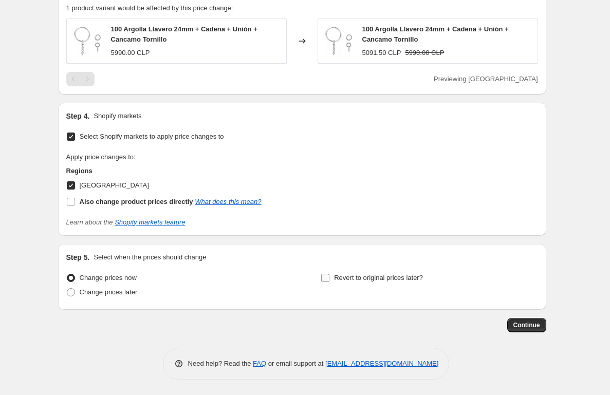
drag, startPoint x: 338, startPoint y: 281, endPoint x: 350, endPoint y: 280, distance: 11.9
click at [338, 281] on span "Revert to original prices later?" at bounding box center [378, 278] width 89 height 8
click at [329, 281] on input "Revert to original prices later?" at bounding box center [325, 278] width 8 height 8
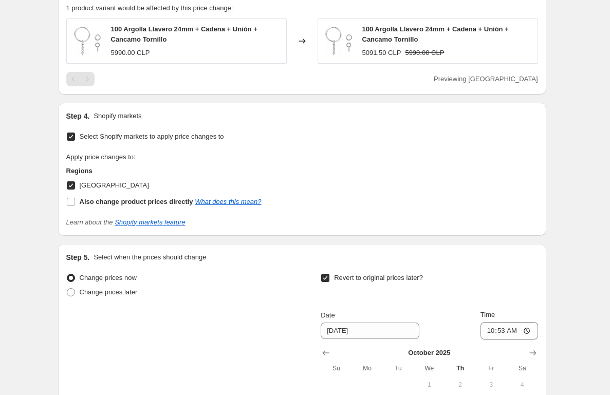
scroll to position [716, 0]
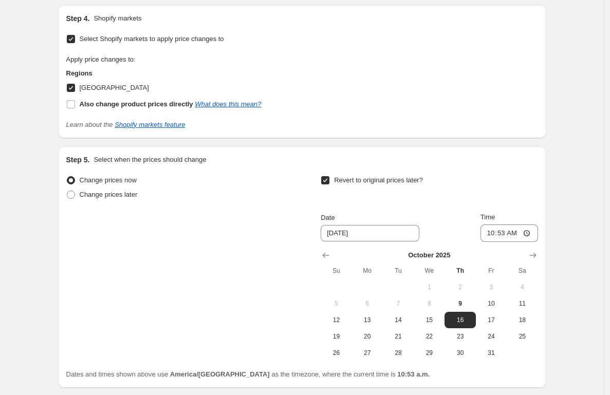
click at [437, 303] on span "8" at bounding box center [429, 304] width 23 height 8
click at [433, 303] on span "8" at bounding box center [429, 304] width 23 height 8
click at [328, 182] on input "Revert to original prices later?" at bounding box center [325, 180] width 8 height 8
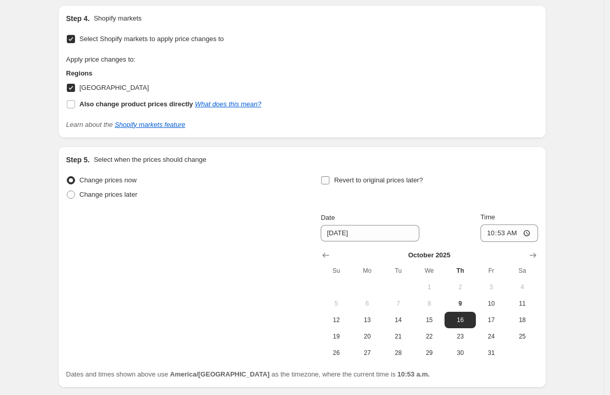
checkbox input "false"
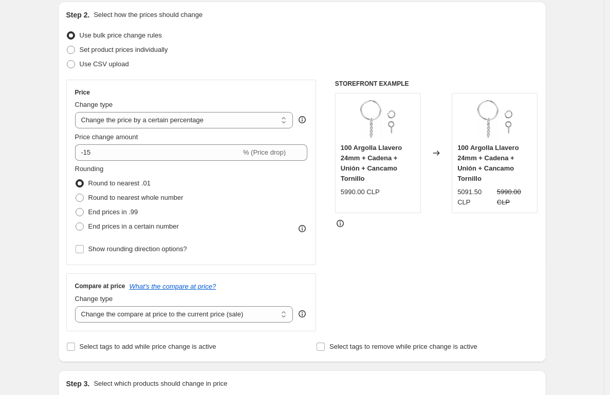
scroll to position [292, 0]
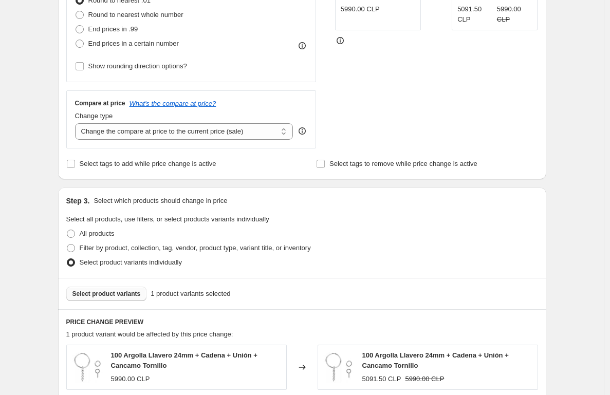
click at [113, 294] on span "Select product variants" at bounding box center [106, 294] width 68 height 8
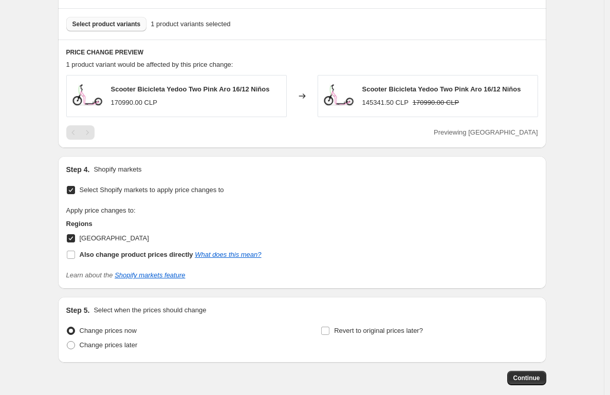
scroll to position [568, 0]
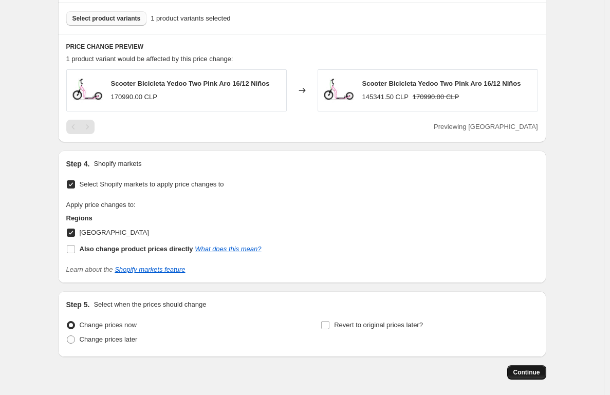
click at [538, 374] on span "Continue" at bounding box center [526, 373] width 27 height 8
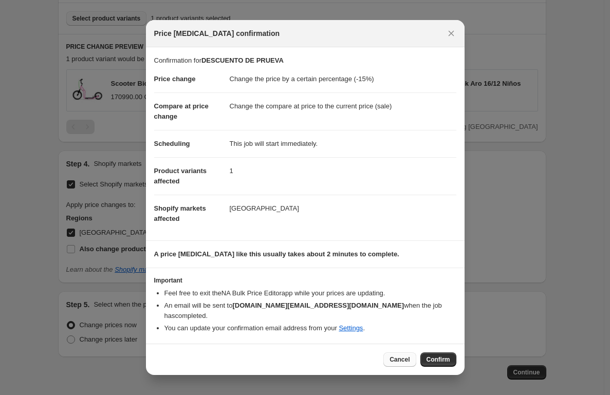
click at [400, 358] on span "Cancel" at bounding box center [400, 360] width 20 height 8
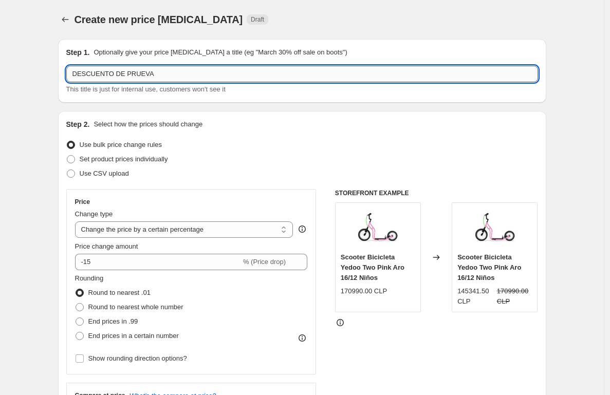
click at [170, 74] on input "DESCUENTO DE PRUEVA" at bounding box center [302, 74] width 472 height 16
type input "DESCUENTO DE PRUEVA - PARA COPIAR"
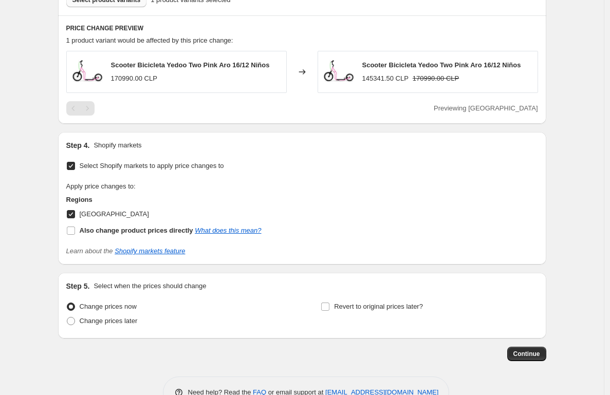
scroll to position [615, 0]
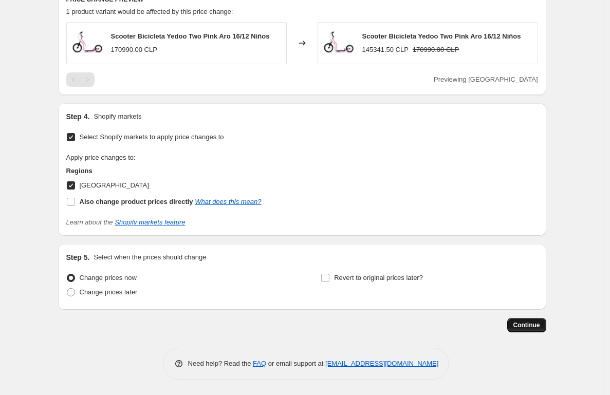
click at [528, 325] on span "Continue" at bounding box center [526, 325] width 27 height 8
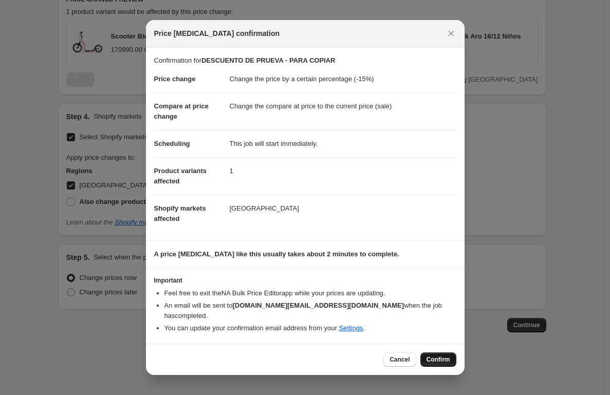
click at [432, 356] on span "Confirm" at bounding box center [439, 360] width 24 height 8
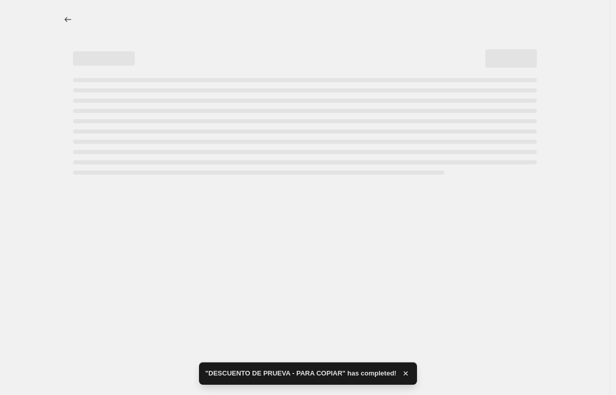
select select "percentage"
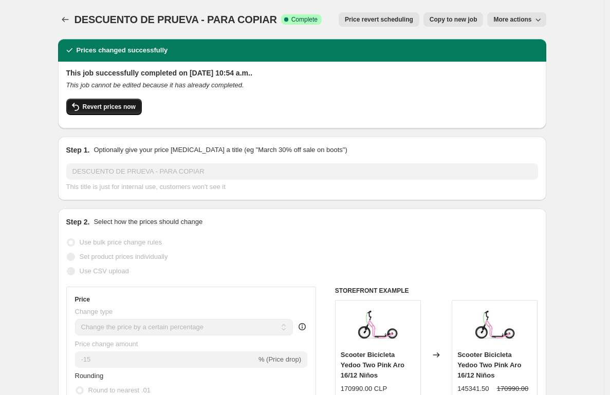
click at [89, 103] on button "Revert prices now" at bounding box center [104, 107] width 76 height 16
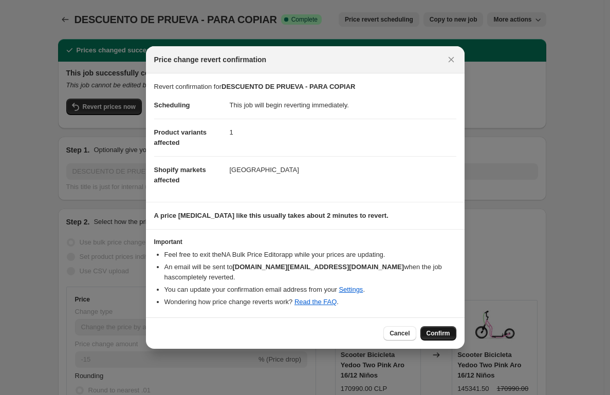
click at [434, 329] on button "Confirm" at bounding box center [438, 333] width 36 height 14
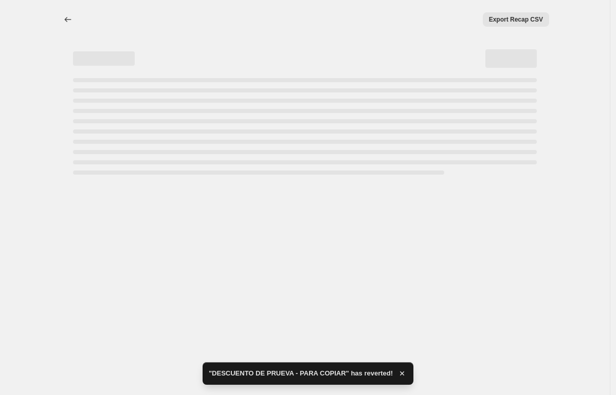
select select "percentage"
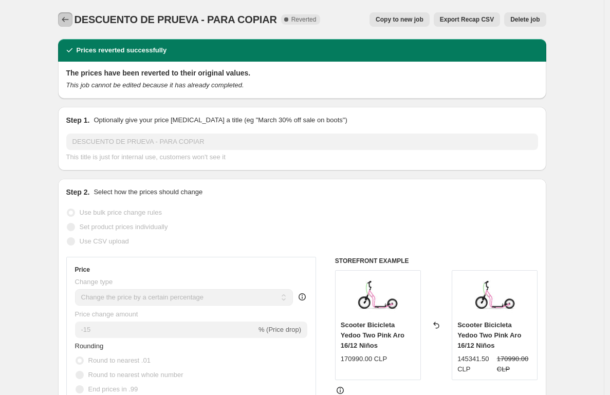
click at [69, 22] on icon "Price change jobs" at bounding box center [65, 19] width 10 height 10
